Goal: Transaction & Acquisition: Purchase product/service

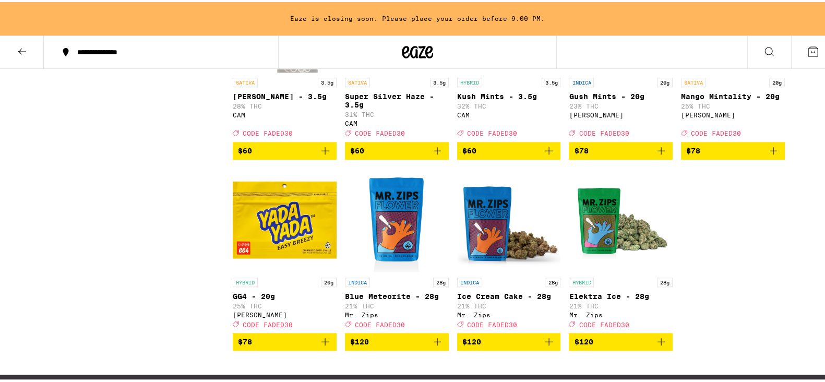
scroll to position [1272, 0]
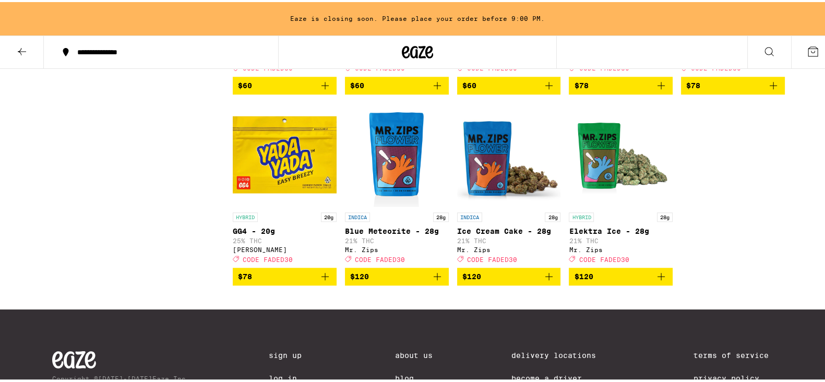
click at [283, 281] on span "$78" at bounding box center [284, 274] width 93 height 13
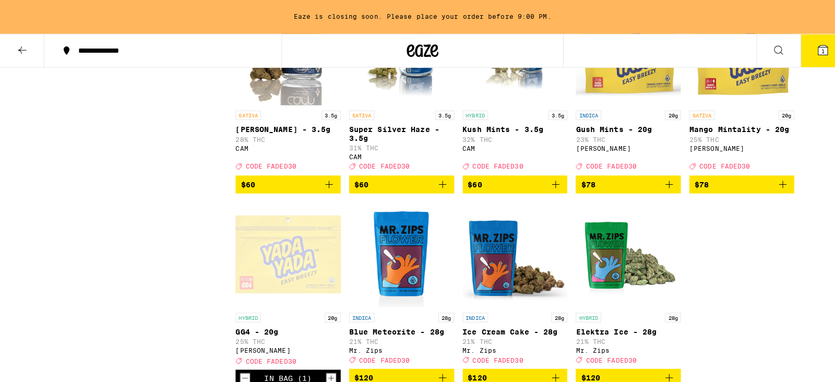
scroll to position [1304, 0]
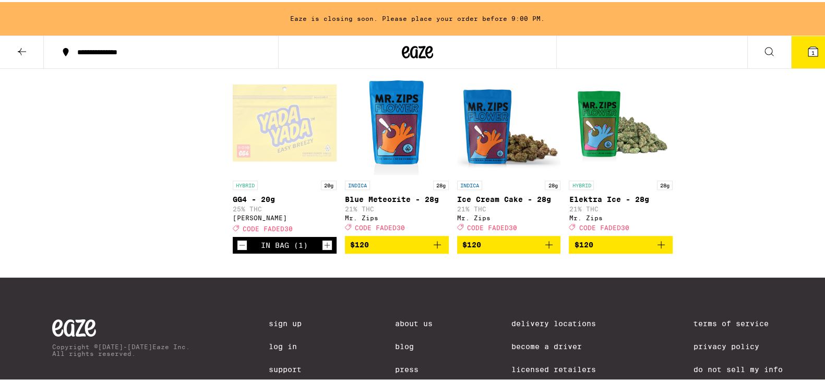
click at [812, 50] on button "1" at bounding box center [813, 50] width 44 height 32
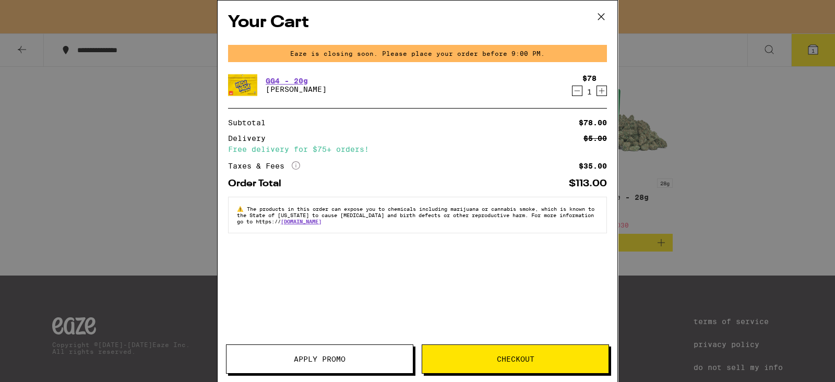
click at [313, 349] on button "Apply Promo" at bounding box center [319, 358] width 187 height 29
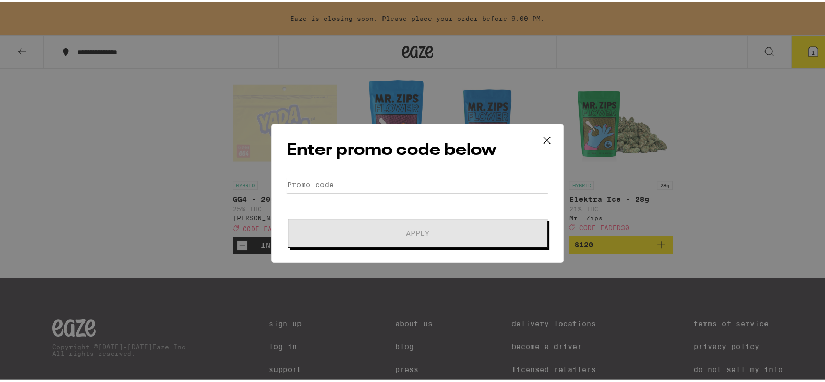
click at [412, 182] on input "Promo Code" at bounding box center [417, 183] width 262 height 16
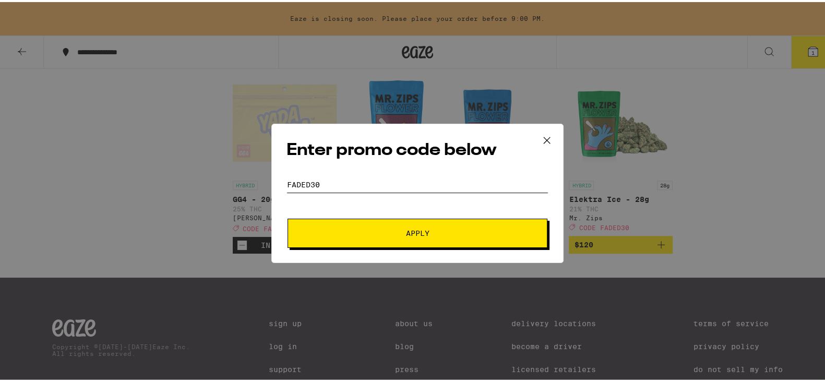
type input "faded30"
click at [287, 216] on button "Apply" at bounding box center [417, 230] width 260 height 29
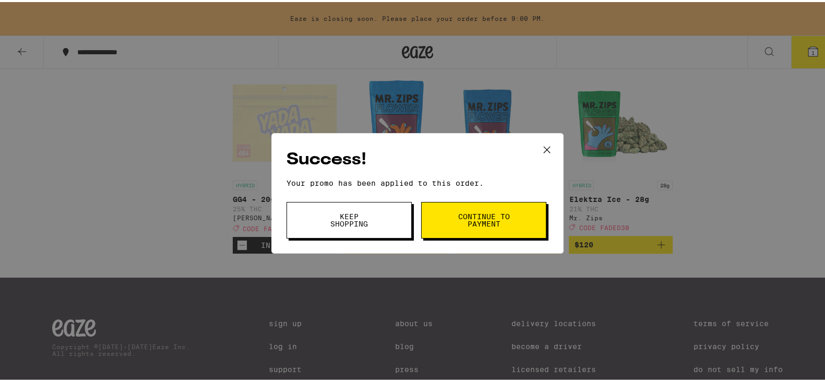
click at [388, 217] on button "Keep Shopping" at bounding box center [348, 218] width 125 height 37
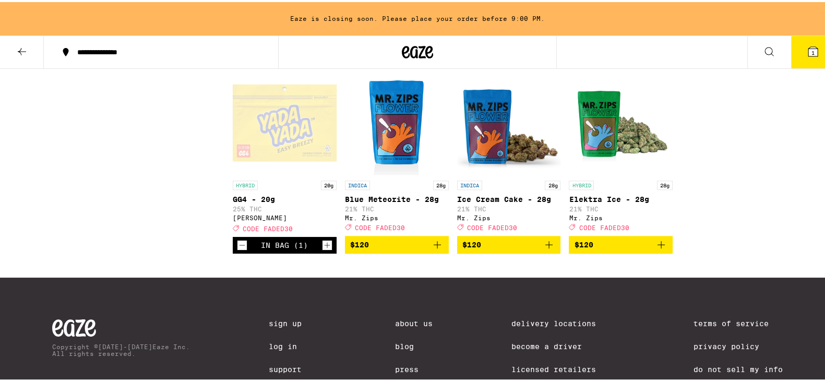
click at [806, 48] on icon at bounding box center [812, 49] width 13 height 13
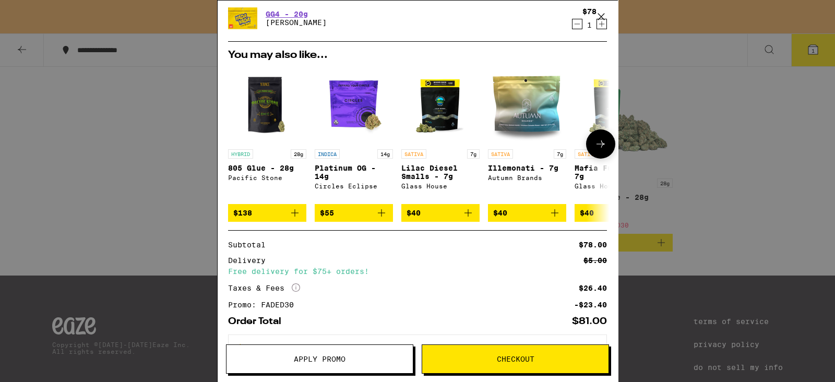
scroll to position [113, 0]
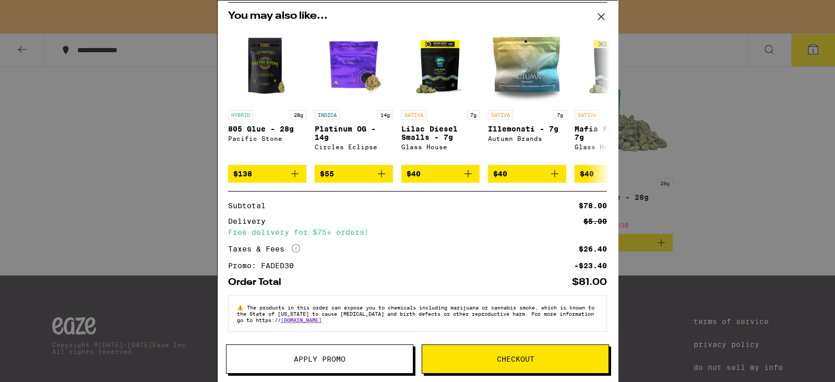
click at [493, 361] on span "Checkout" at bounding box center [515, 358] width 186 height 7
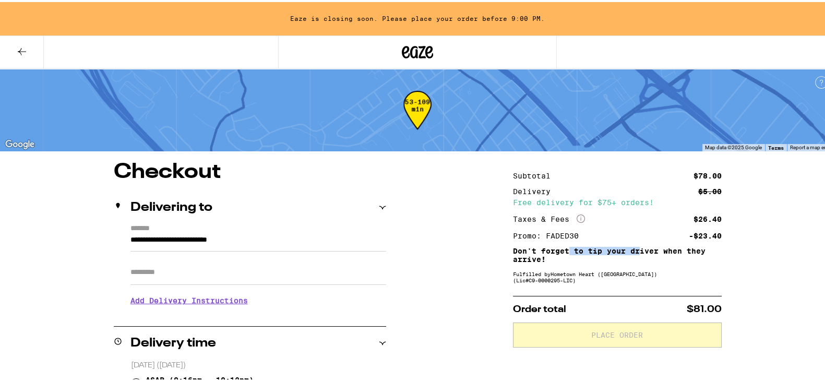
drag, startPoint x: 563, startPoint y: 249, endPoint x: 636, endPoint y: 248, distance: 73.6
click at [636, 248] on p "Don't forget to tip your driver when they arrive!" at bounding box center [617, 253] width 209 height 17
